Goal: Information Seeking & Learning: Find specific page/section

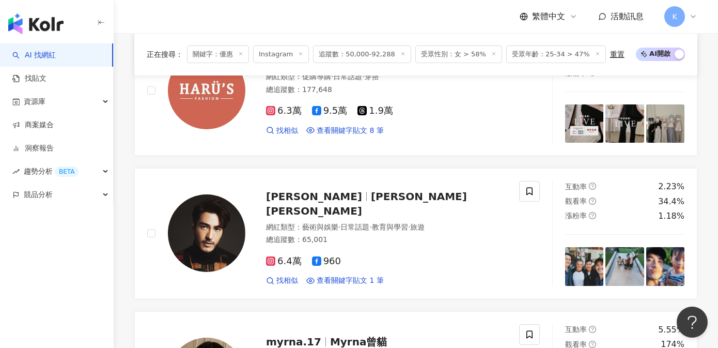
scroll to position [1680, 0]
